Goal: Task Accomplishment & Management: Manage account settings

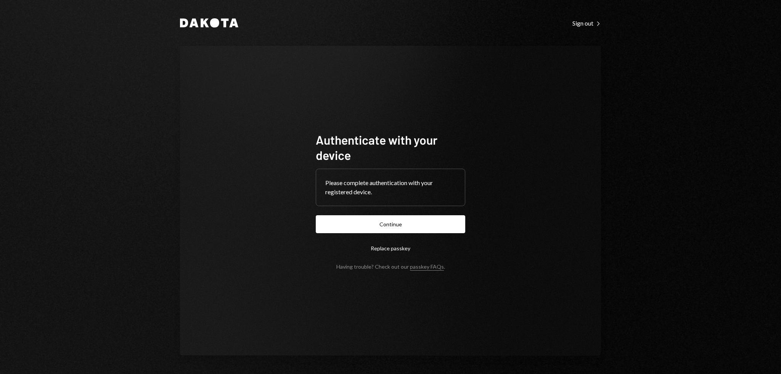
click at [376, 214] on form "Authenticate with your device Please complete authentication with your register…" at bounding box center [391, 201] width 150 height 138
click at [377, 219] on button "Continue" at bounding box center [391, 224] width 150 height 18
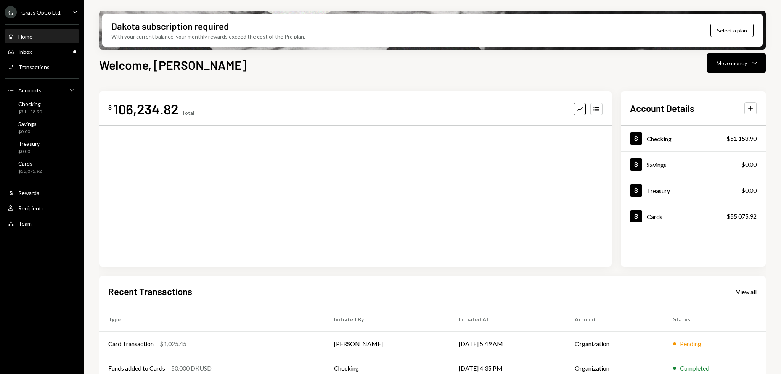
click at [54, 9] on div "Grass OpCo Ltd." at bounding box center [41, 12] width 40 height 6
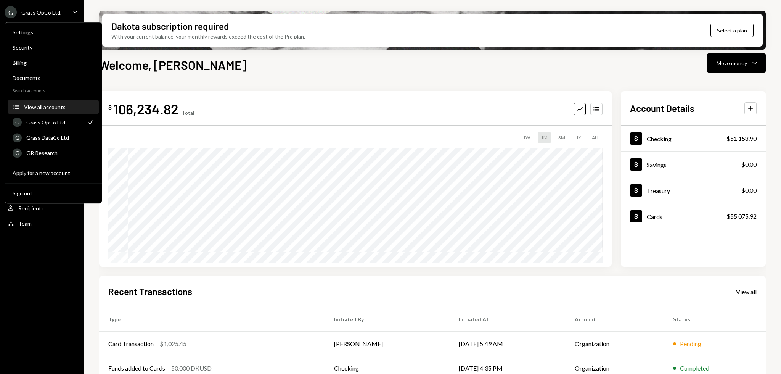
click at [60, 108] on div "View all accounts" at bounding box center [59, 107] width 70 height 6
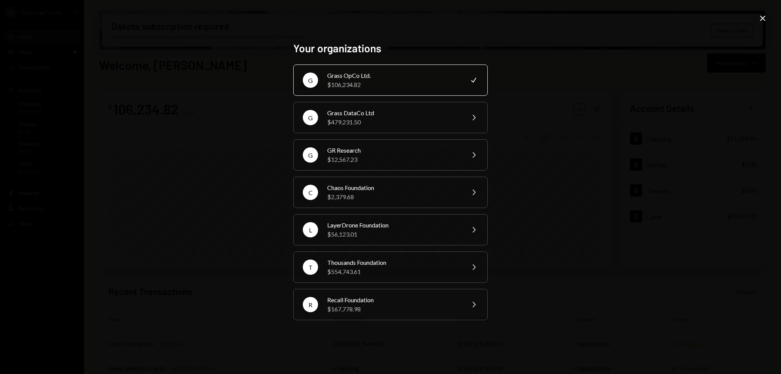
click at [767, 18] on icon "Close" at bounding box center [762, 18] width 9 height 9
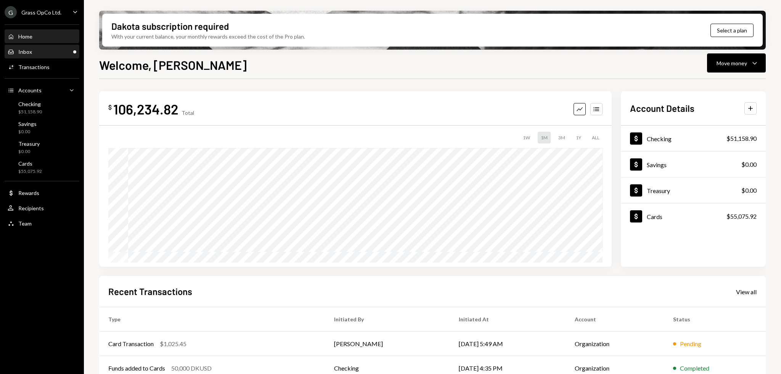
click at [29, 48] on div "Inbox" at bounding box center [25, 51] width 14 height 6
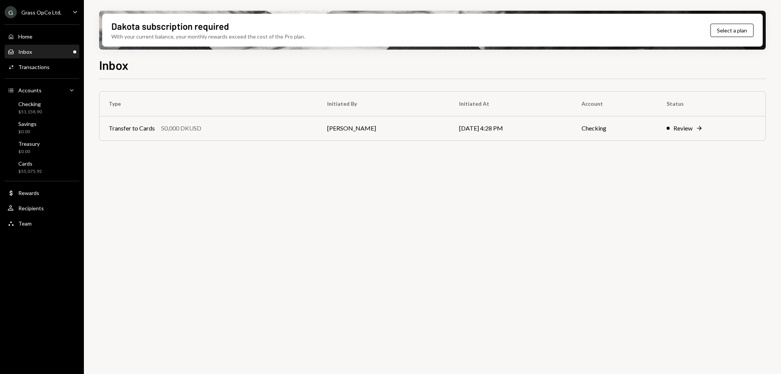
click at [54, 11] on div "Grass OpCo Ltd." at bounding box center [41, 12] width 40 height 6
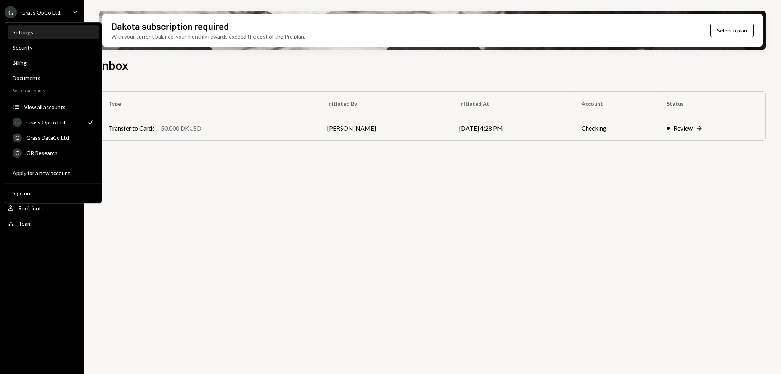
click at [32, 37] on div "Settings" at bounding box center [54, 32] width 82 height 13
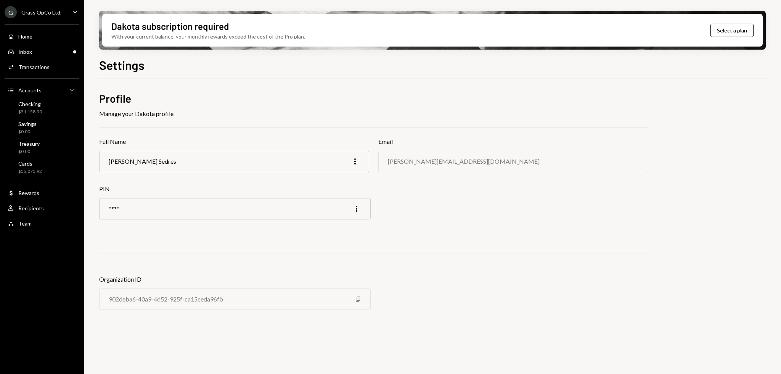
click at [43, 18] on div "G Grass OpCo Ltd." at bounding box center [33, 12] width 57 height 12
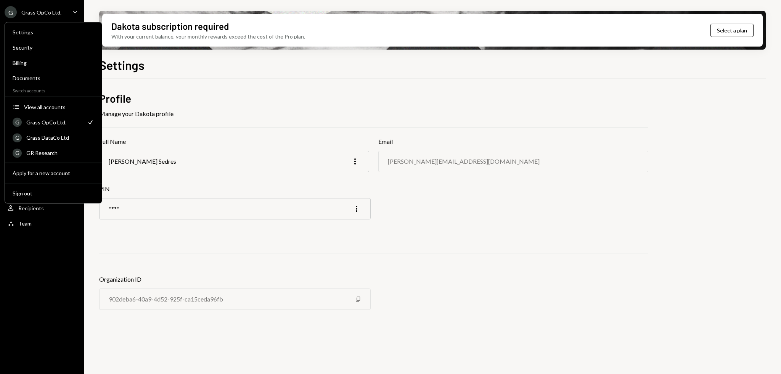
click at [19, 284] on div "G Grass OpCo Ltd. Caret Down Home Home Inbox Inbox Activities Transactions Acco…" at bounding box center [42, 187] width 84 height 374
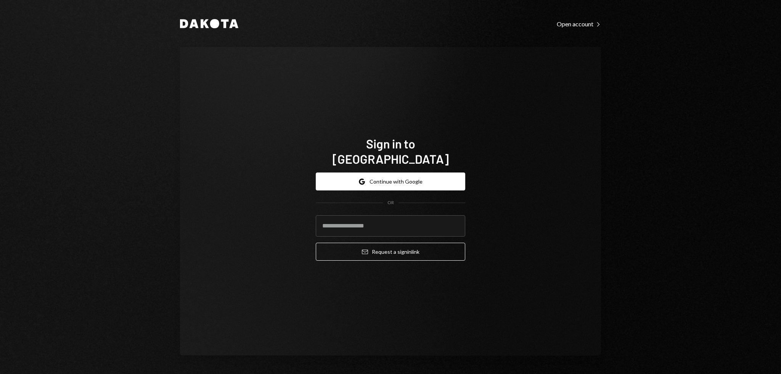
drag, startPoint x: 225, startPoint y: 210, endPoint x: 214, endPoint y: 202, distance: 13.0
click at [214, 202] on div "Sign in to Dakota Google Continue with Google OR Email Request a sign in link" at bounding box center [390, 201] width 421 height 309
drag, startPoint x: 248, startPoint y: 152, endPoint x: 241, endPoint y: 149, distance: 6.8
click at [241, 149] on div "Sign in to Dakota Google Continue with Google OR Email Request a sign in link" at bounding box center [390, 201] width 421 height 309
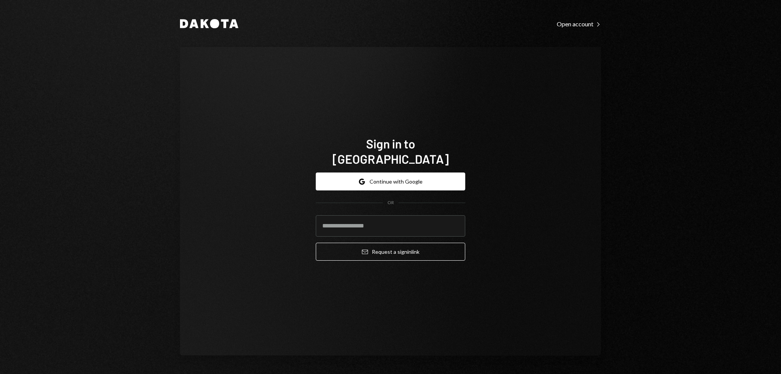
drag, startPoint x: 230, startPoint y: 142, endPoint x: 224, endPoint y: 138, distance: 6.7
click at [224, 138] on div "Sign in to Dakota Google Continue with Google OR Email Request a sign in link" at bounding box center [390, 201] width 421 height 309
click at [209, 128] on div "Sign in to Dakota Google Continue with Google OR Email Request a sign in link" at bounding box center [390, 201] width 421 height 309
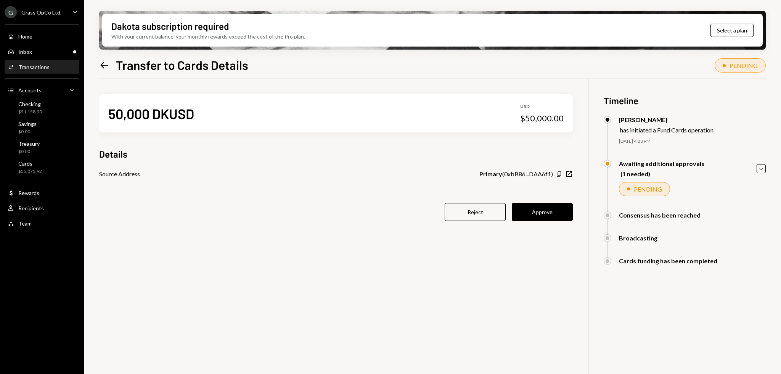
click at [45, 14] on div "Grass OpCo Ltd." at bounding box center [41, 12] width 40 height 6
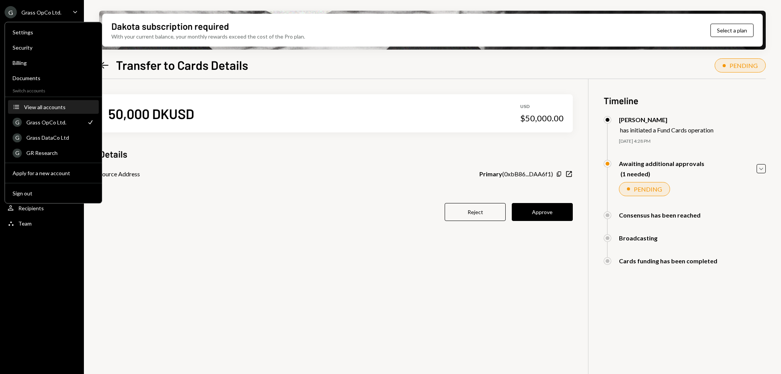
click at [49, 109] on div "View all accounts" at bounding box center [59, 107] width 70 height 6
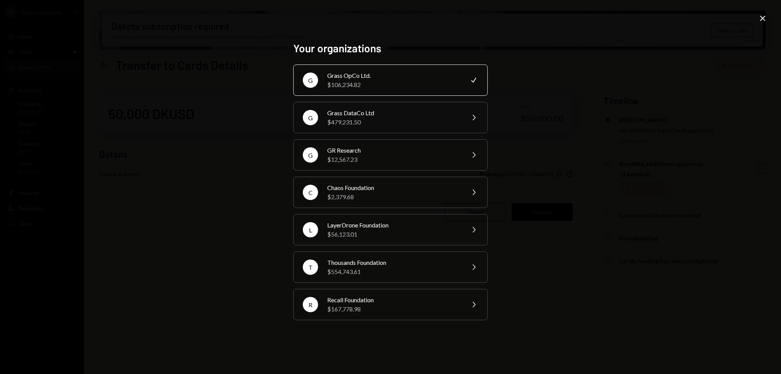
click at [766, 17] on icon "Close" at bounding box center [762, 18] width 9 height 9
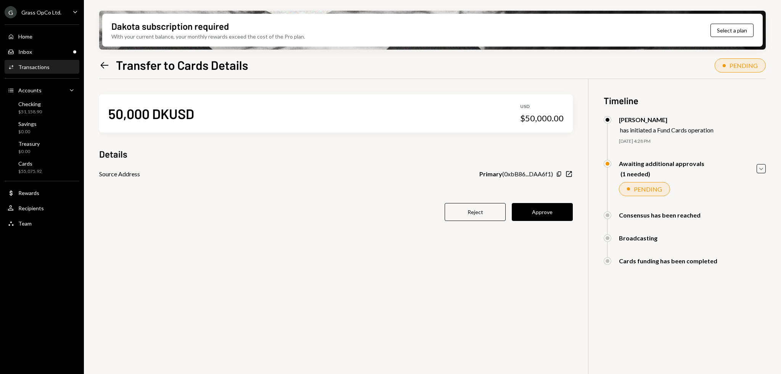
drag, startPoint x: 241, startPoint y: 214, endPoint x: 212, endPoint y: 235, distance: 36.0
click at [212, 235] on div "50,000 DKUSD USD $50,000.00 Details Source Address Primary ( 0xbB86...DAA6f1 ) …" at bounding box center [336, 162] width 474 height 166
click at [216, 273] on div "50,000 DKUSD USD $50,000.00 Details Source Address Primary ( 0xbB86...DAA6f1 ) …" at bounding box center [432, 266] width 667 height 374
drag, startPoint x: 214, startPoint y: 272, endPoint x: 210, endPoint y: 271, distance: 4.1
click at [210, 271] on div "50,000 DKUSD USD $50,000.00 Details Source Address Primary ( 0xbB86...DAA6f1 ) …" at bounding box center [432, 266] width 667 height 374
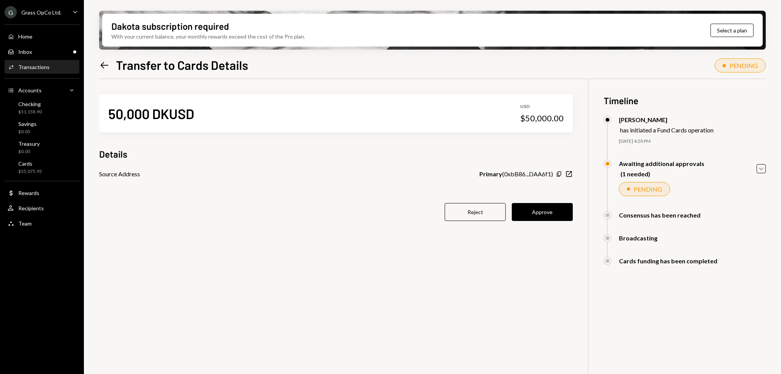
click at [98, 63] on div "Dakota subscription required With your current balance, your monthly rewards ex…" at bounding box center [432, 187] width 697 height 374
click at [103, 63] on icon at bounding box center [105, 65] width 8 height 6
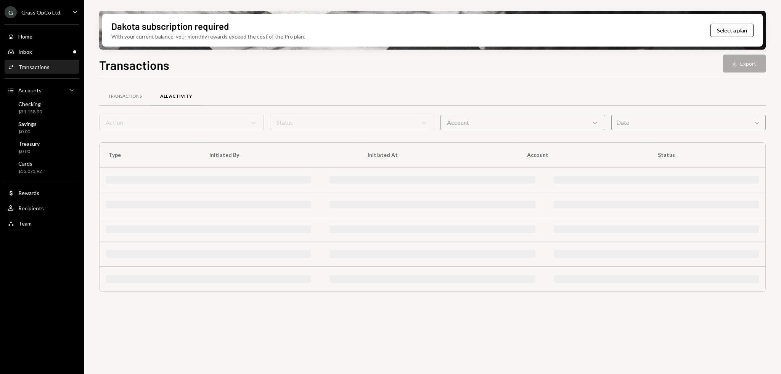
click at [41, 55] on div "Inbox Inbox" at bounding box center [42, 51] width 69 height 7
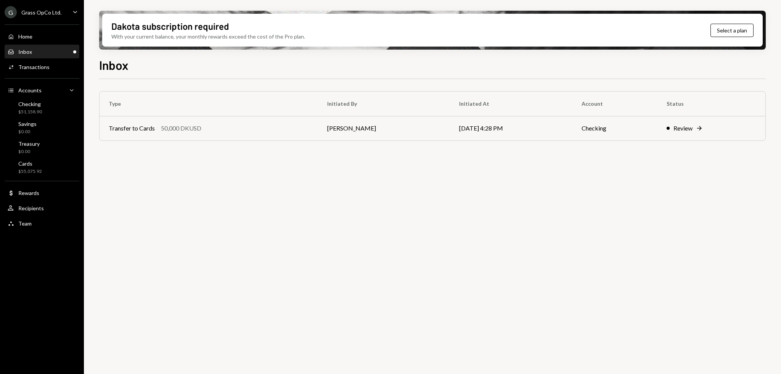
click at [44, 11] on div "Grass OpCo Ltd." at bounding box center [41, 12] width 40 height 6
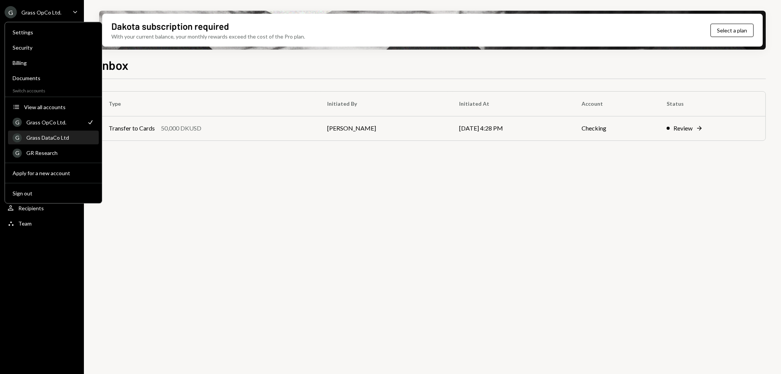
click at [51, 141] on div "G Grass DataCo Ltd" at bounding box center [54, 137] width 82 height 13
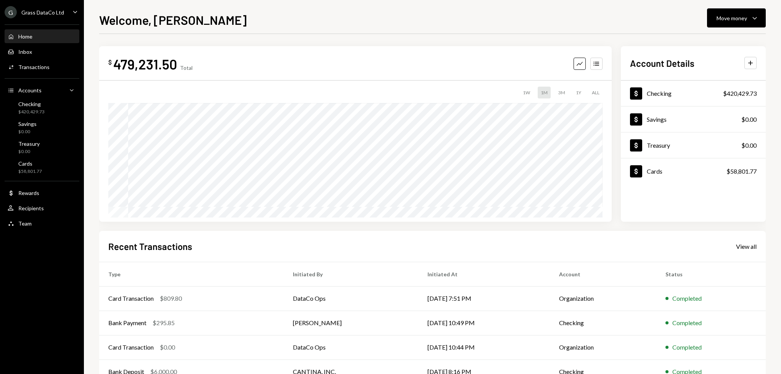
click at [52, 9] on div "Grass DataCo Ltd" at bounding box center [42, 12] width 43 height 6
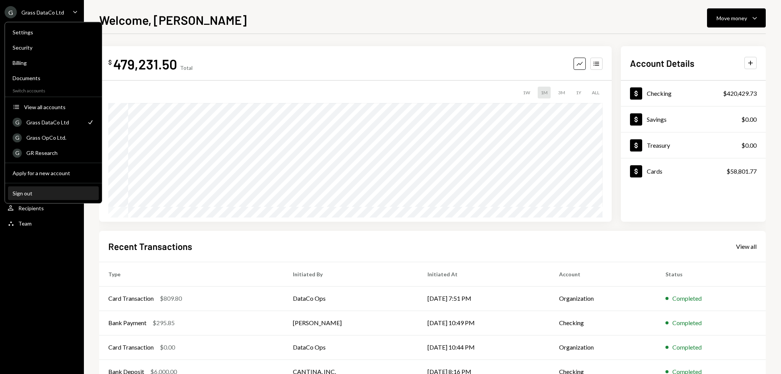
click at [26, 192] on div "Sign out" at bounding box center [54, 193] width 82 height 6
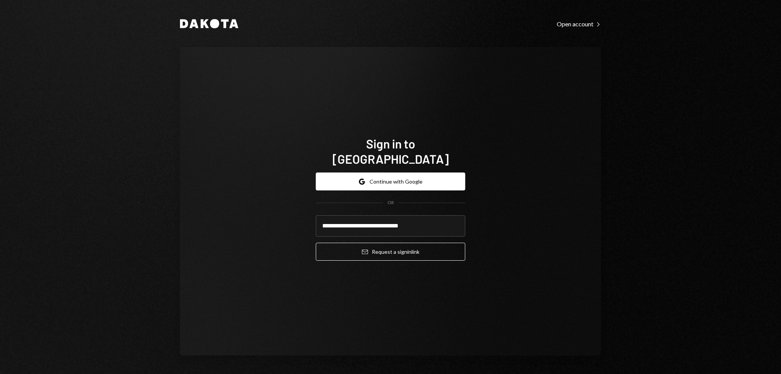
type input "**********"
click at [316, 243] on button "Email Request a sign in link" at bounding box center [391, 252] width 150 height 18
